Goal: Navigation & Orientation: Find specific page/section

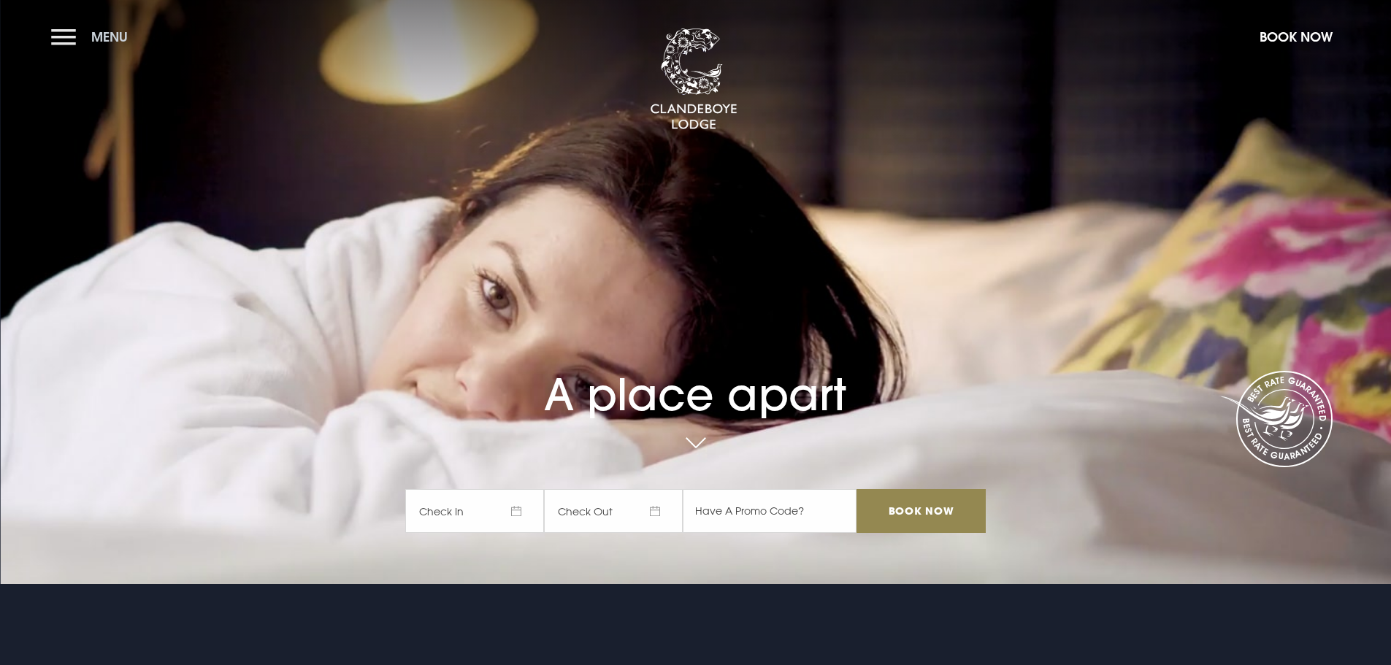
click at [70, 37] on button "Menu" at bounding box center [93, 36] width 84 height 31
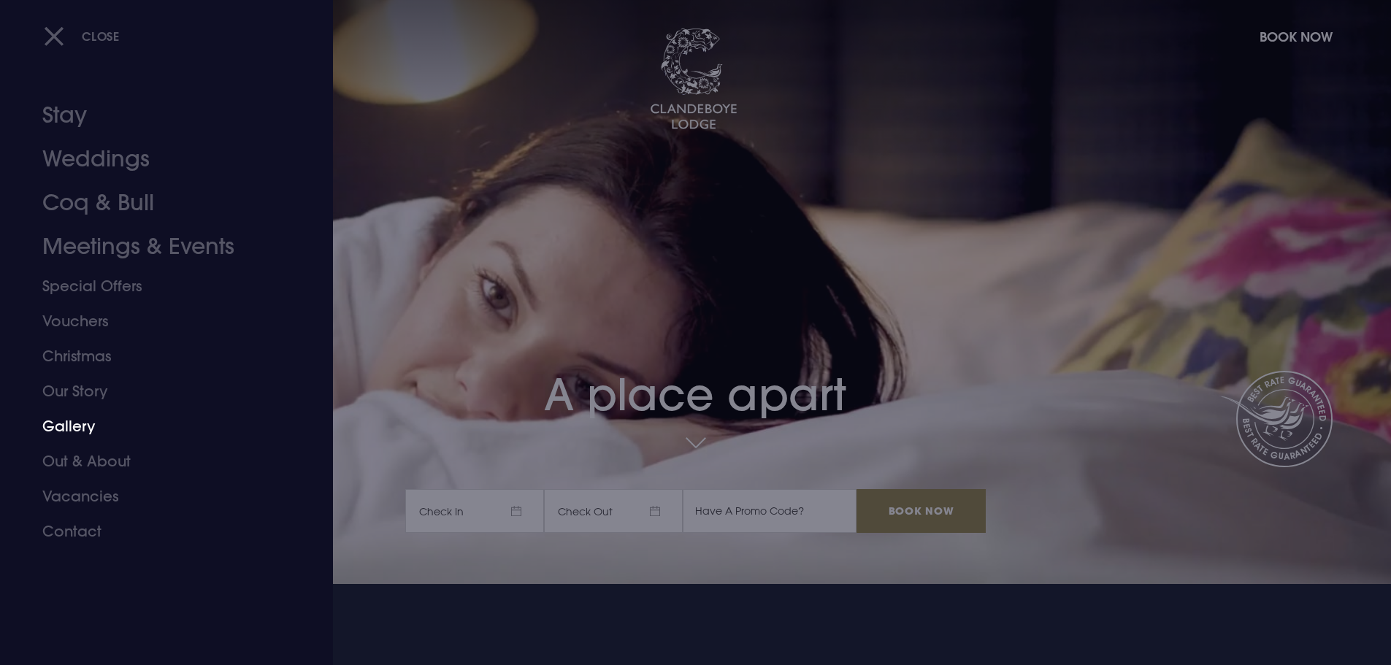
click at [91, 424] on link "Gallery" at bounding box center [157, 426] width 231 height 35
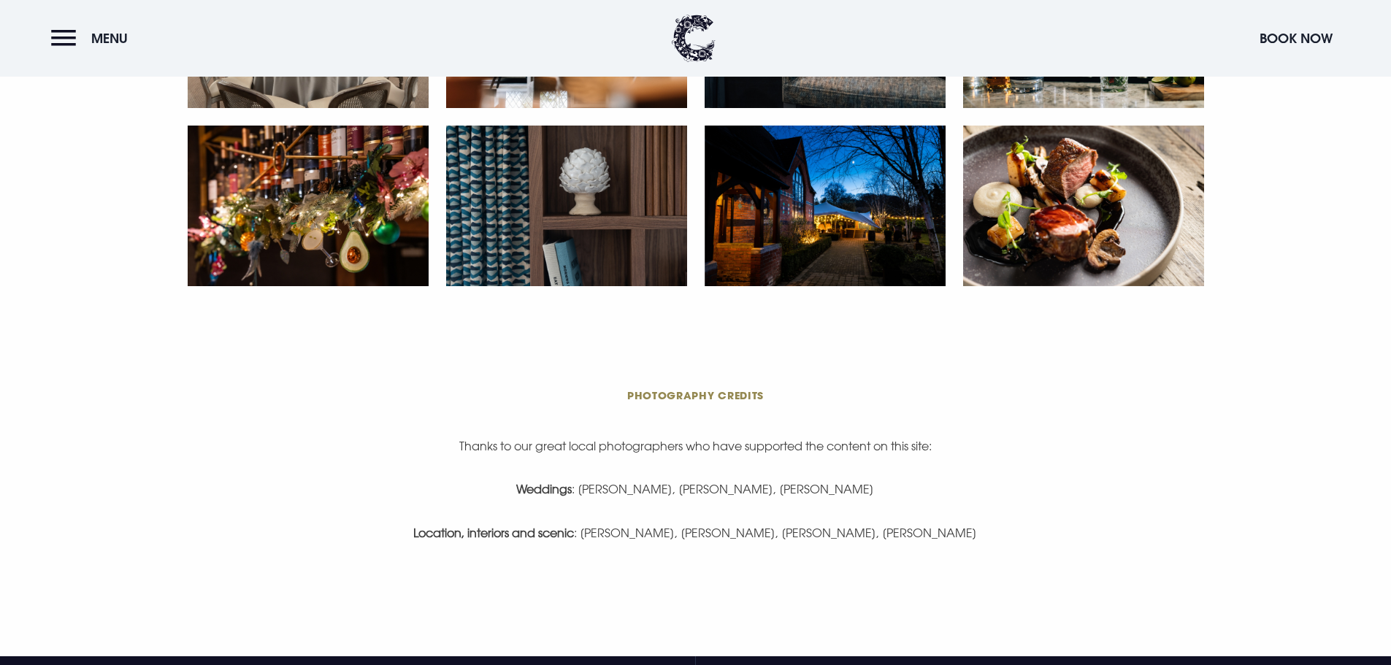
scroll to position [3068, 0]
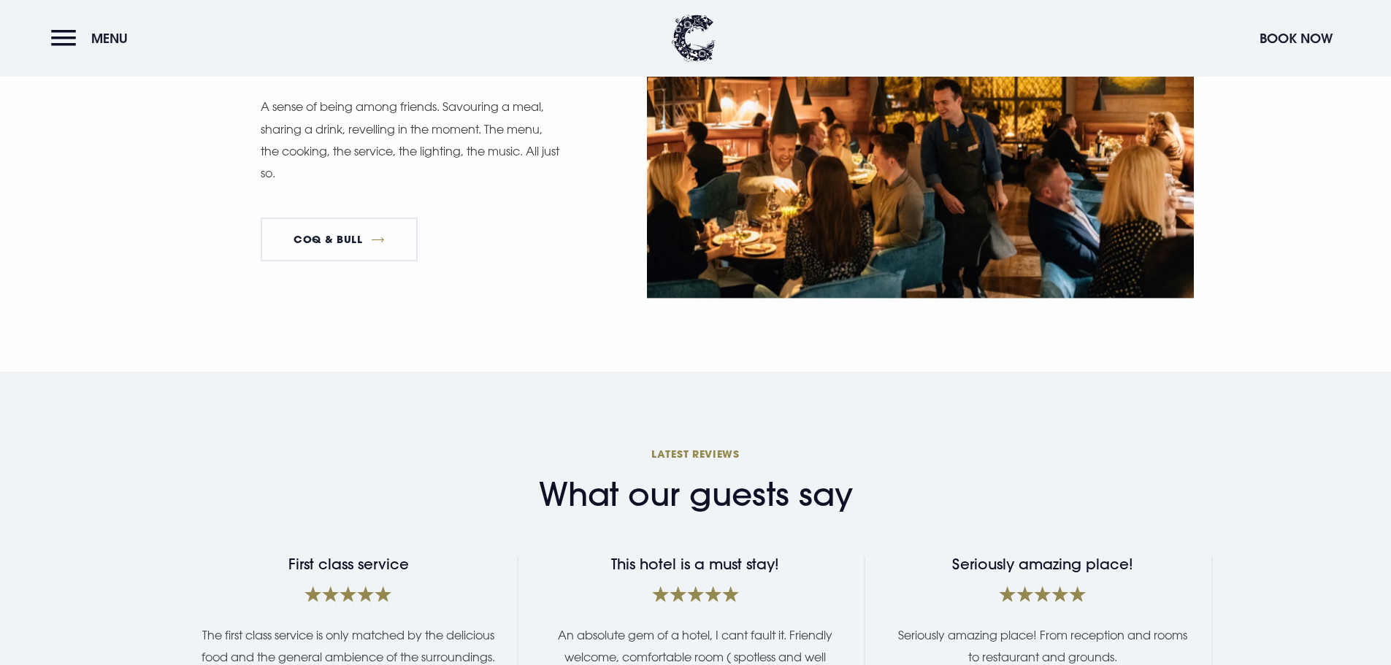
scroll to position [2556, 0]
